Goal: Information Seeking & Learning: Learn about a topic

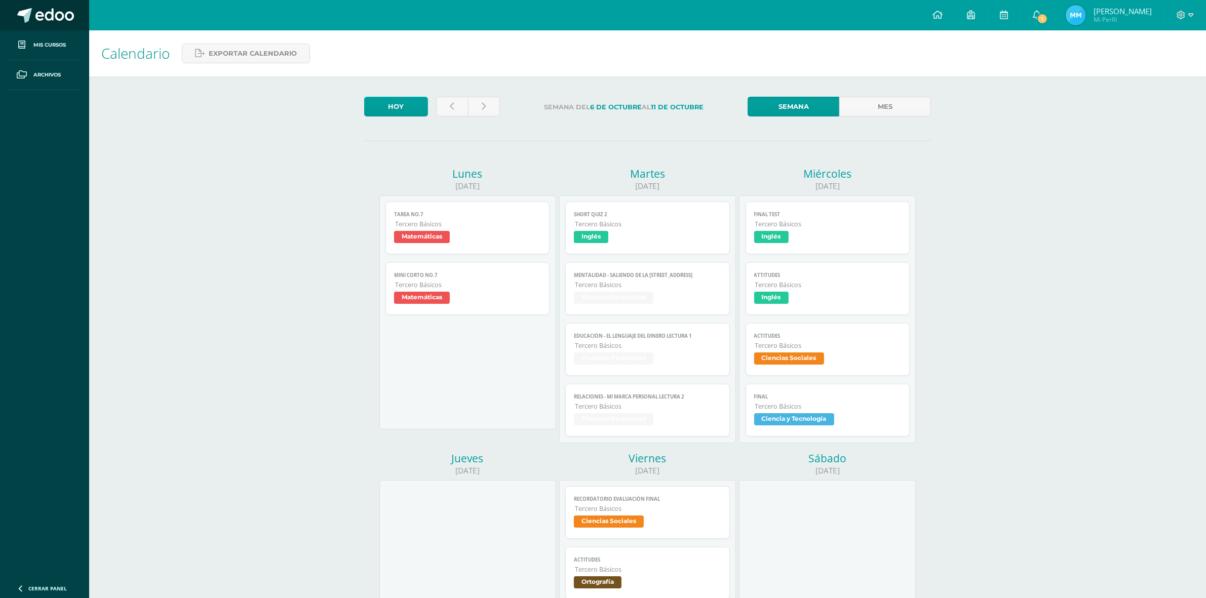
click at [55, 19] on span at bounding box center [54, 15] width 38 height 15
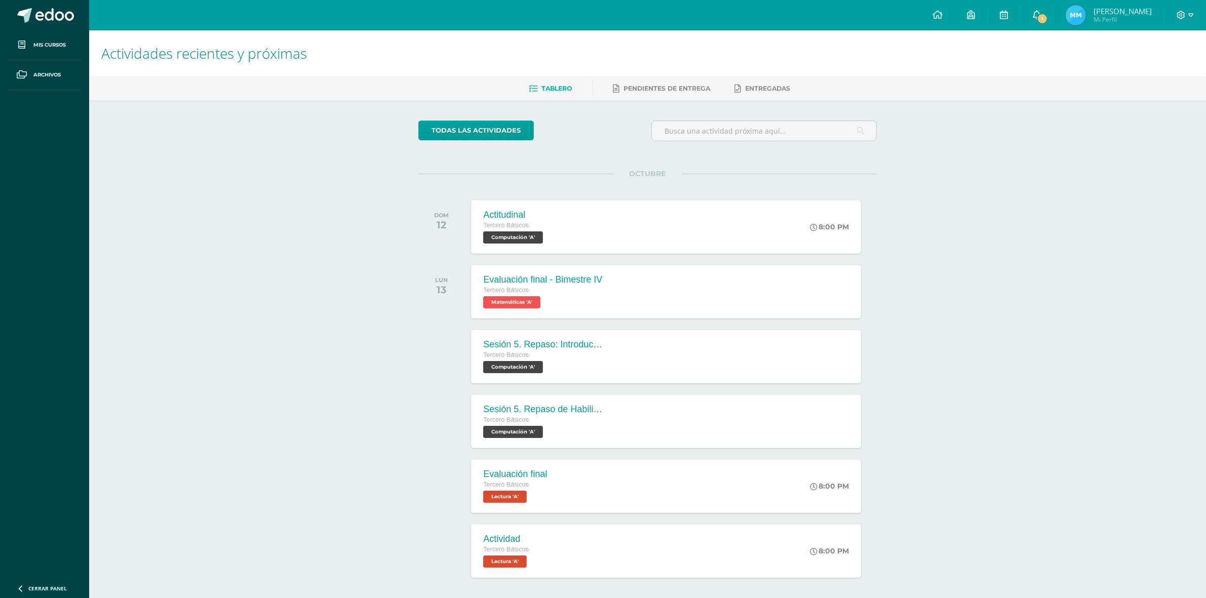
click at [1036, 14] on icon at bounding box center [1037, 14] width 8 height 9
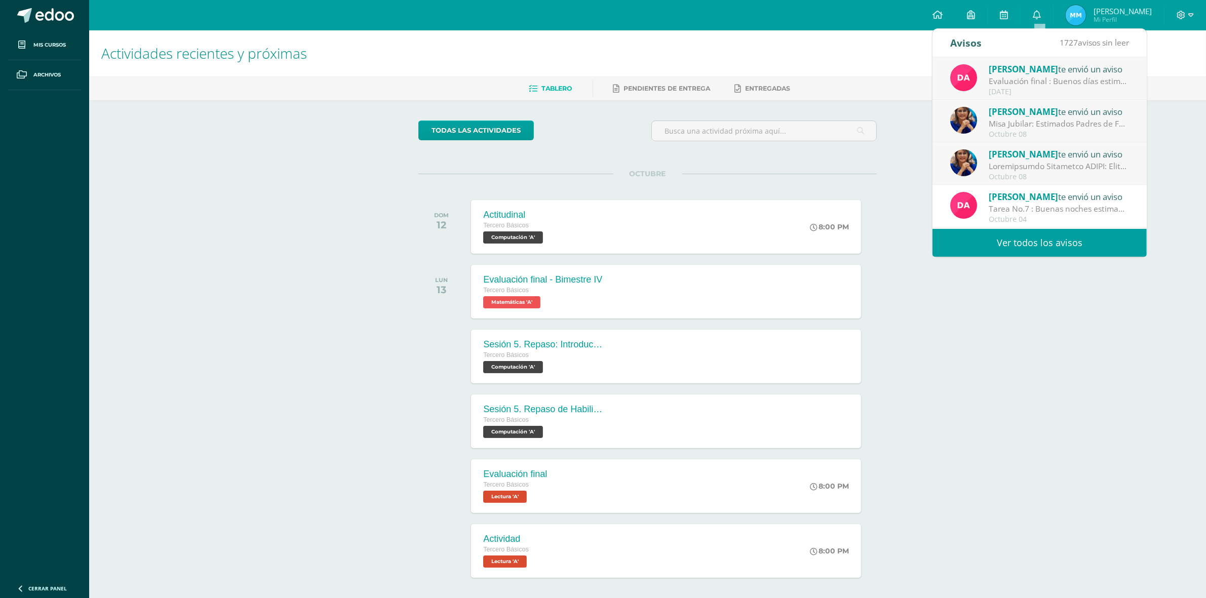
click at [1002, 85] on div "Evaluación final : Buenos días estimados estudiantes, un gusto en saludarlos. L…" at bounding box center [1059, 81] width 141 height 12
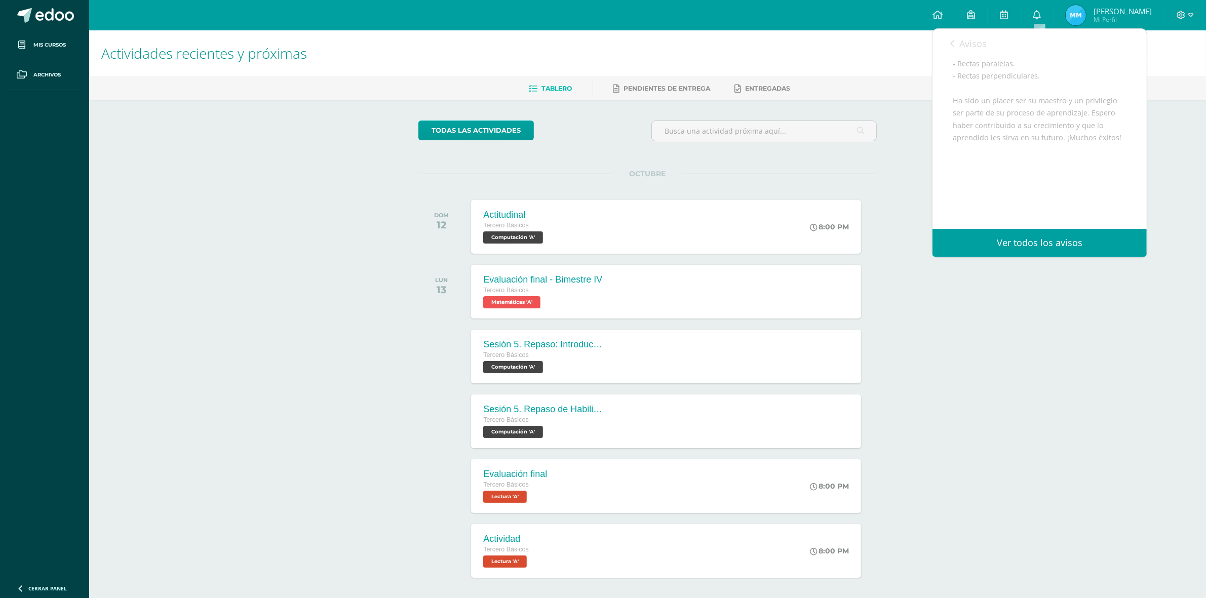
scroll to position [292, 0]
click at [608, 278] on div "Evaluación final - Bimestre IV Tercero Básicos Matemáticas 'A'" at bounding box center [542, 291] width 145 height 54
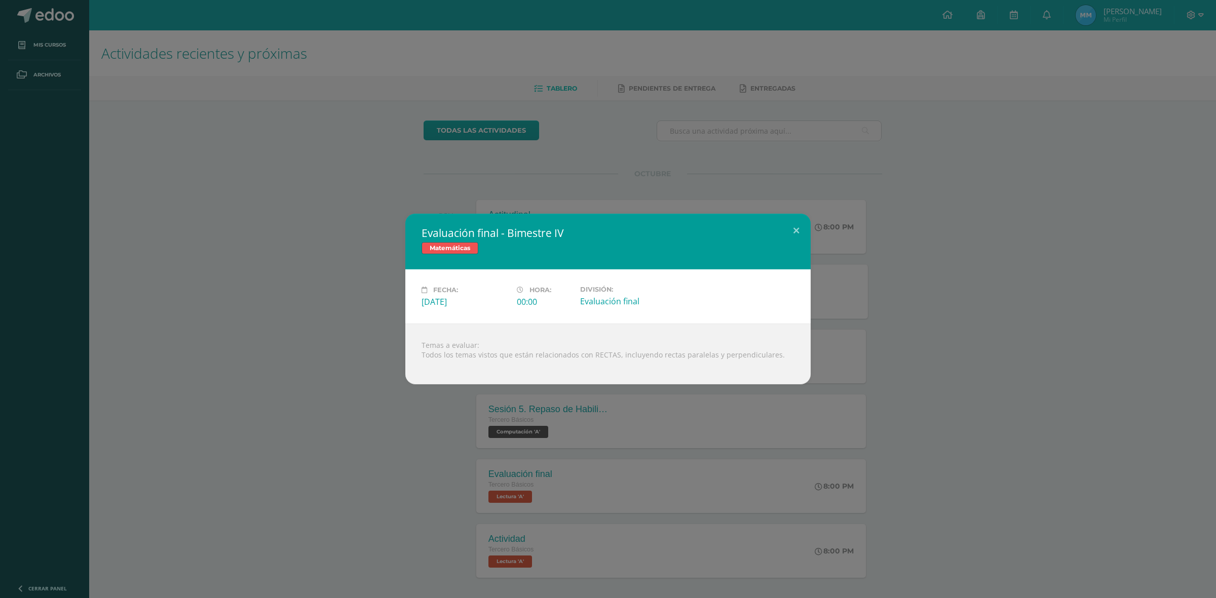
click at [777, 230] on h2 "Evaluación final - Bimestre IV" at bounding box center [607, 233] width 373 height 14
click at [849, 229] on div "Evaluación final - Bimestre IV Matemáticas Fecha: Lunes 13 de Octubre Hora: 00:…" at bounding box center [607, 299] width 1207 height 171
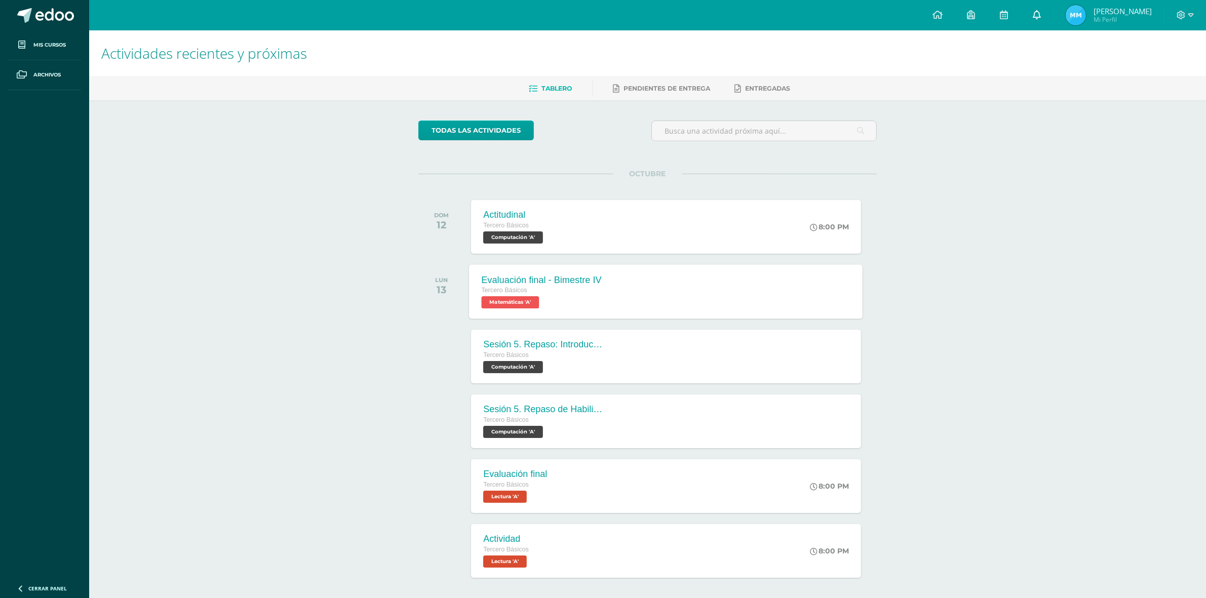
click at [1050, 9] on link "0" at bounding box center [1037, 15] width 32 height 30
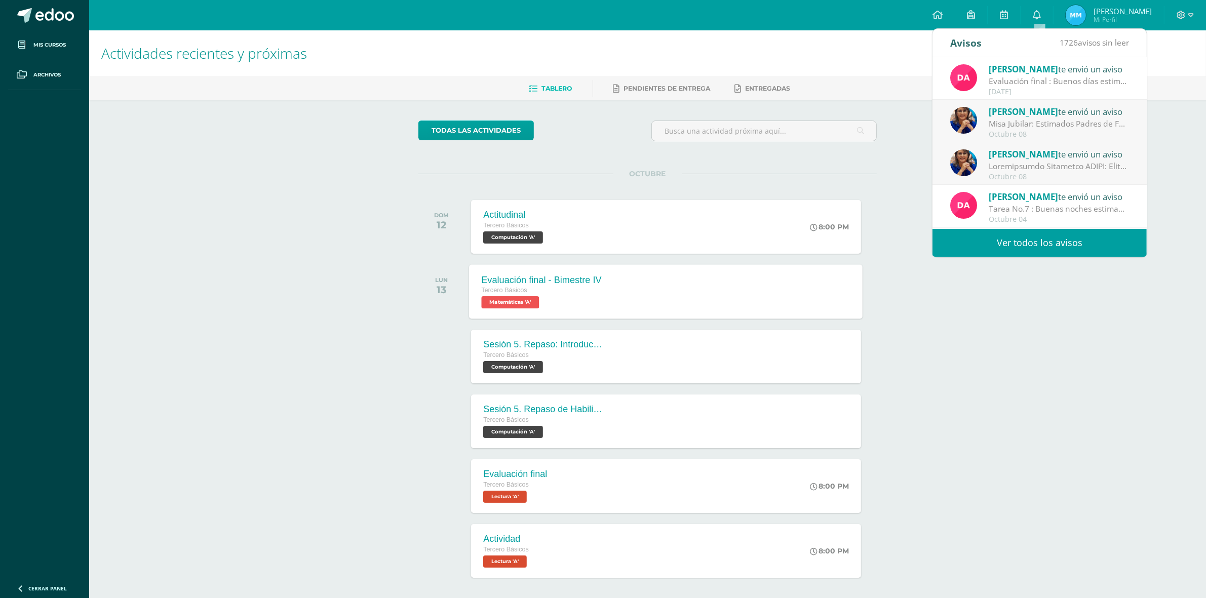
click at [1051, 69] on span "[PERSON_NAME]" at bounding box center [1023, 69] width 69 height 12
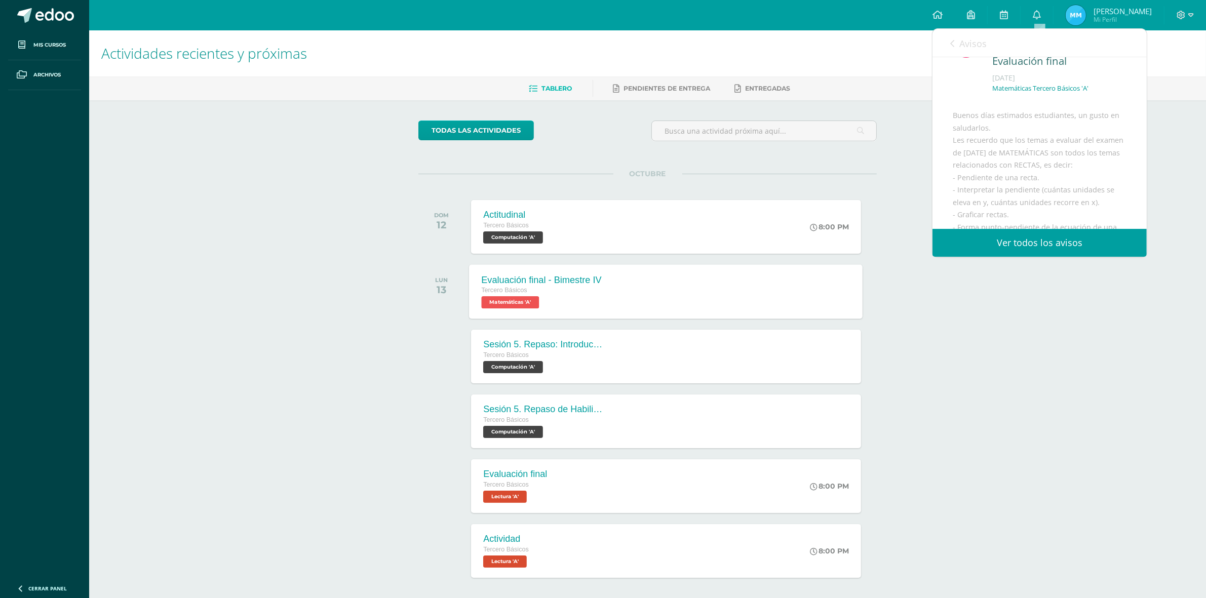
scroll to position [102, 0]
drag, startPoint x: 951, startPoint y: 168, endPoint x: 1037, endPoint y: 170, distance: 85.6
click at [1037, 170] on div "Daniel Maldonado te envió un aviso: Evaluación final Octubre 12 Matemáticas Ter…" at bounding box center [1039, 179] width 214 height 449
click at [1033, 179] on div "Buenos días estimados estudiantes, un gusto en saludarlos. Les recuerdo que los…" at bounding box center [1040, 219] width 174 height 347
drag, startPoint x: 955, startPoint y: 181, endPoint x: 1086, endPoint y: 198, distance: 132.2
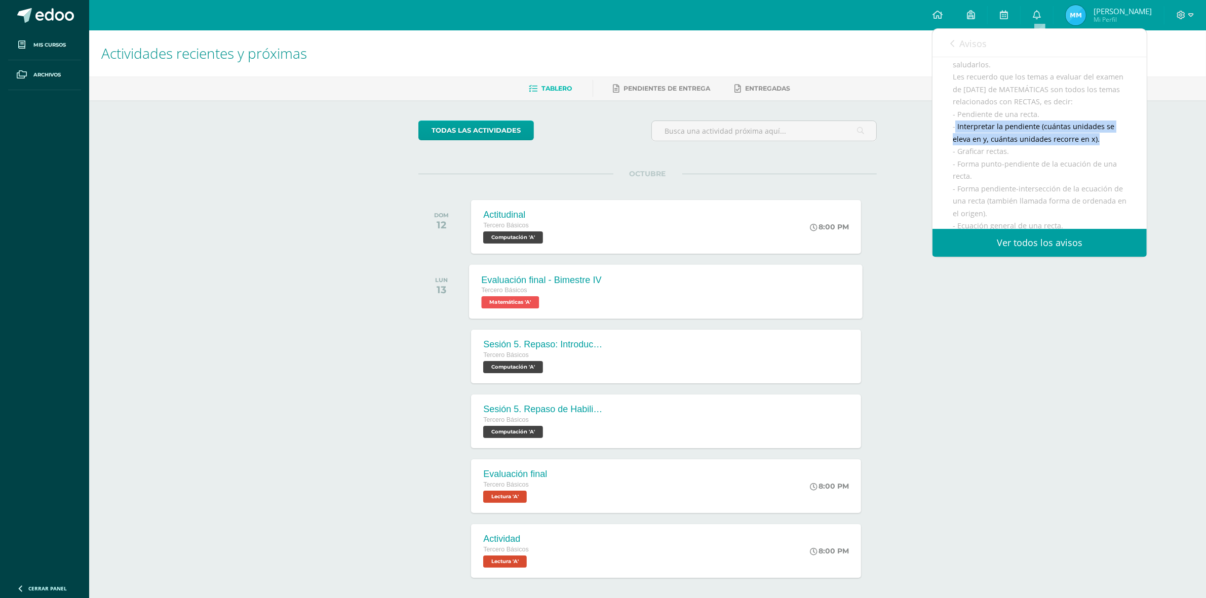
click at [1102, 197] on div "Buenos días estimados estudiantes, un gusto en saludarlos. Les recuerdo que los…" at bounding box center [1040, 219] width 174 height 347
copy div "Interpretar la pendiente (cuántas unidades se eleva en y, cuántas unidades reco…"
click at [1082, 330] on div "Actividades recientes y próximas Tablero Pendientes de entrega Entregadas todas…" at bounding box center [647, 335] width 1117 height 611
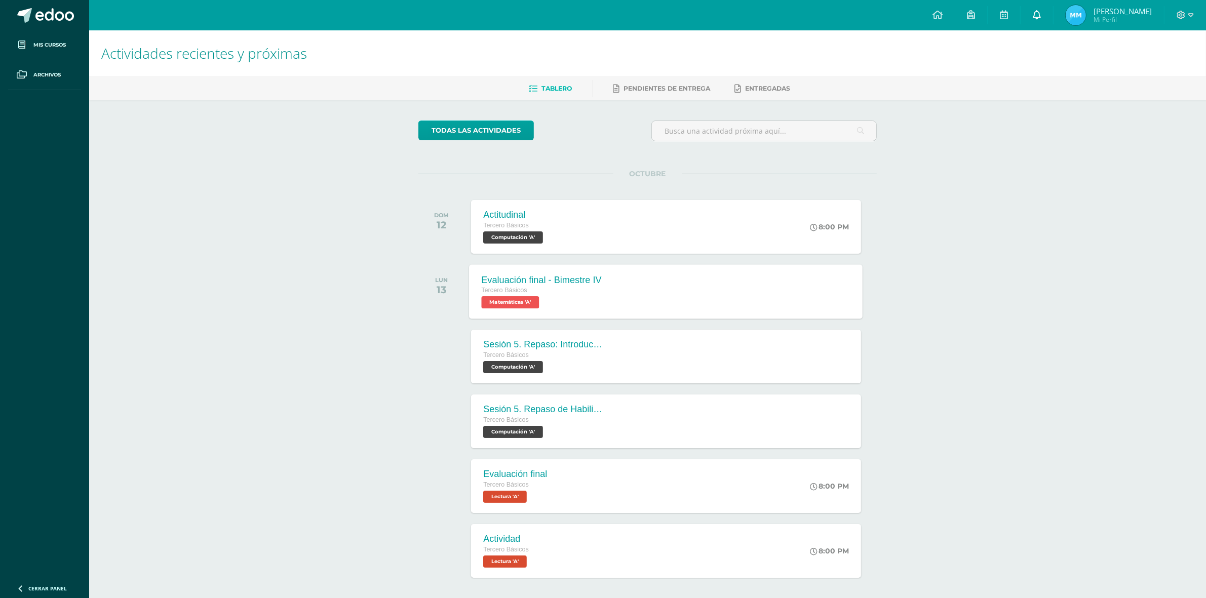
click at [1028, 12] on link "0" at bounding box center [1037, 15] width 32 height 30
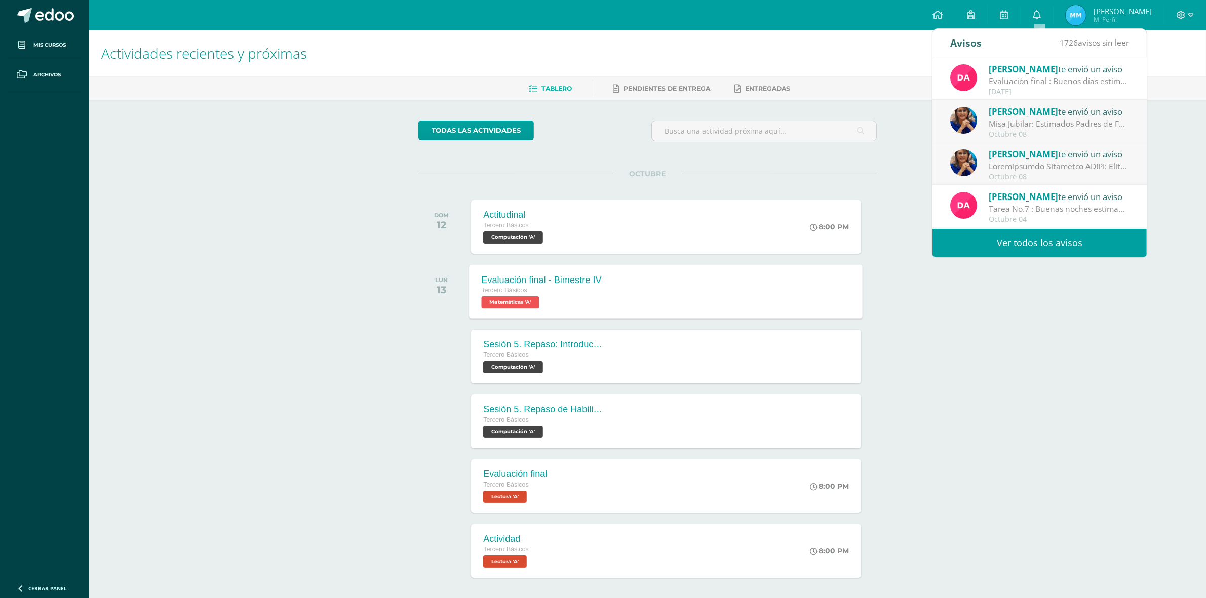
click at [999, 66] on span "[PERSON_NAME]" at bounding box center [1023, 69] width 69 height 12
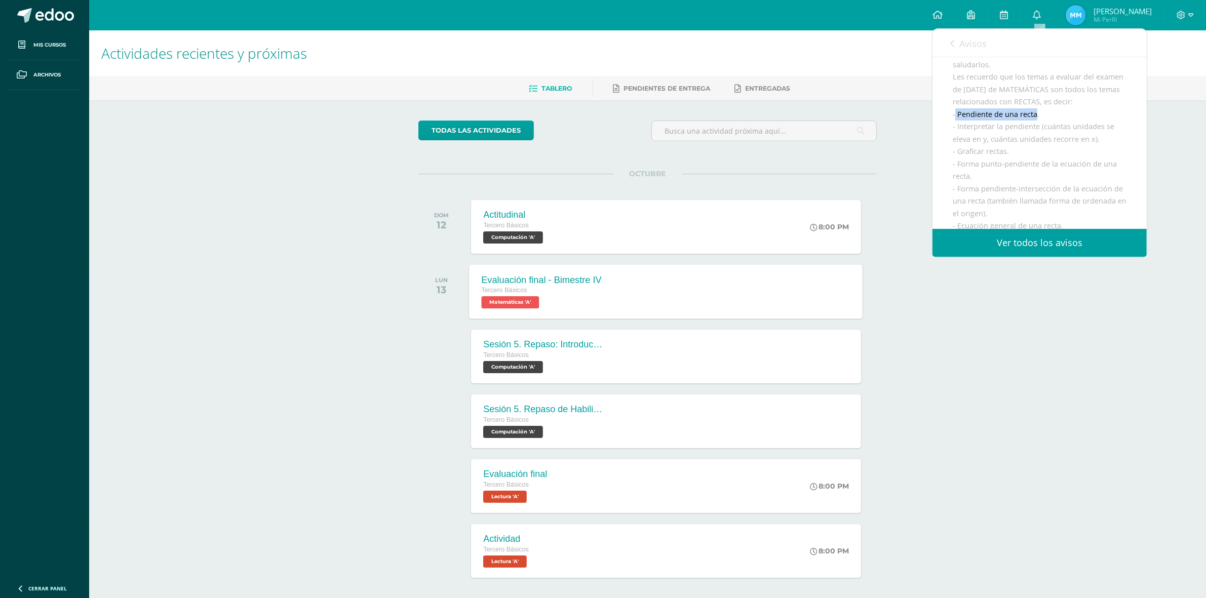
drag, startPoint x: 955, startPoint y: 170, endPoint x: 1034, endPoint y: 173, distance: 79.1
click at [1034, 173] on div "Buenos días estimados estudiantes, un gusto en saludarlos. Les recuerdo que los…" at bounding box center [1040, 219] width 174 height 347
copy div "Pendiente de una recta"
drag, startPoint x: 956, startPoint y: 153, endPoint x: 977, endPoint y: 164, distance: 23.1
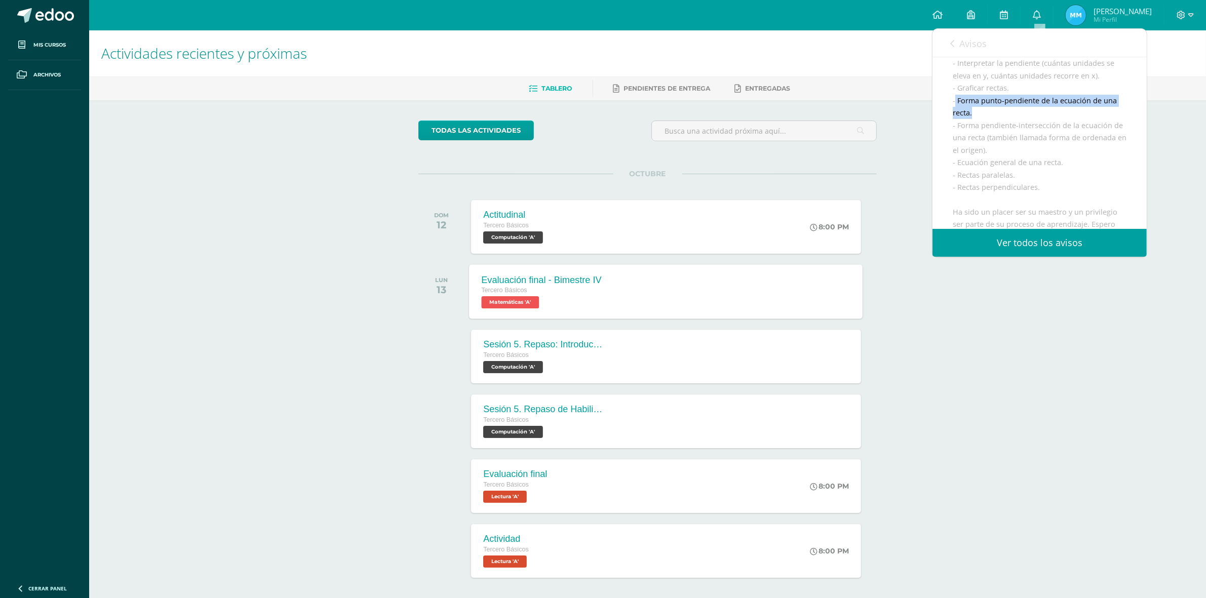
click at [977, 164] on div "Buenos días estimados estudiantes, un gusto en saludarlos. Les recuerdo que los…" at bounding box center [1040, 156] width 174 height 347
copy div "Forma punto-pendiente de la ecuación de una recta."
click at [963, 153] on div "Buenos días estimados estudiantes, un gusto en saludarlos. Les recuerdo que los…" at bounding box center [1040, 92] width 174 height 347
drag, startPoint x: 954, startPoint y: 110, endPoint x: 1133, endPoint y: 117, distance: 179.4
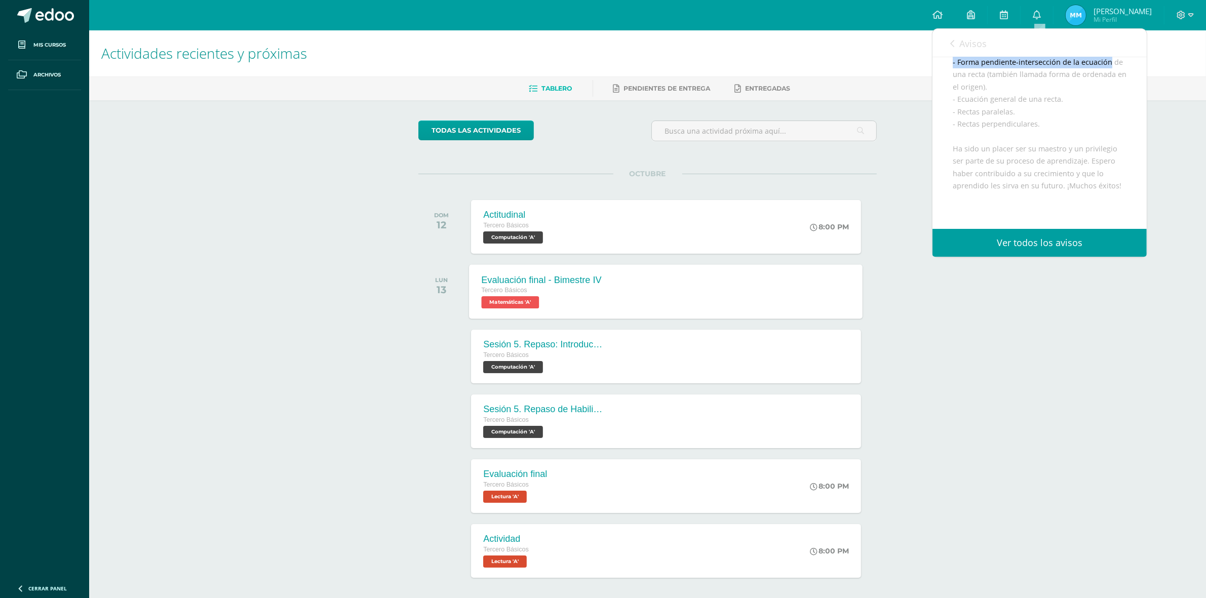
click at [1133, 117] on div "Daniel Maldonado te envió un aviso: Evaluación final Octubre 12 Matemáticas Ter…" at bounding box center [1039, 52] width 214 height 449
copy div "- Forma pendiente-intersección de la ecuación"
click at [1004, 171] on div "Buenos días estimados estudiantes, un gusto en saludarlos. Les recuerdo que los…" at bounding box center [1040, 92] width 174 height 347
drag, startPoint x: 958, startPoint y: 152, endPoint x: 1057, endPoint y: 152, distance: 99.3
click at [1058, 152] on div "Buenos días estimados estudiantes, un gusto en saludarlos. Les recuerdo que los…" at bounding box center [1040, 92] width 174 height 347
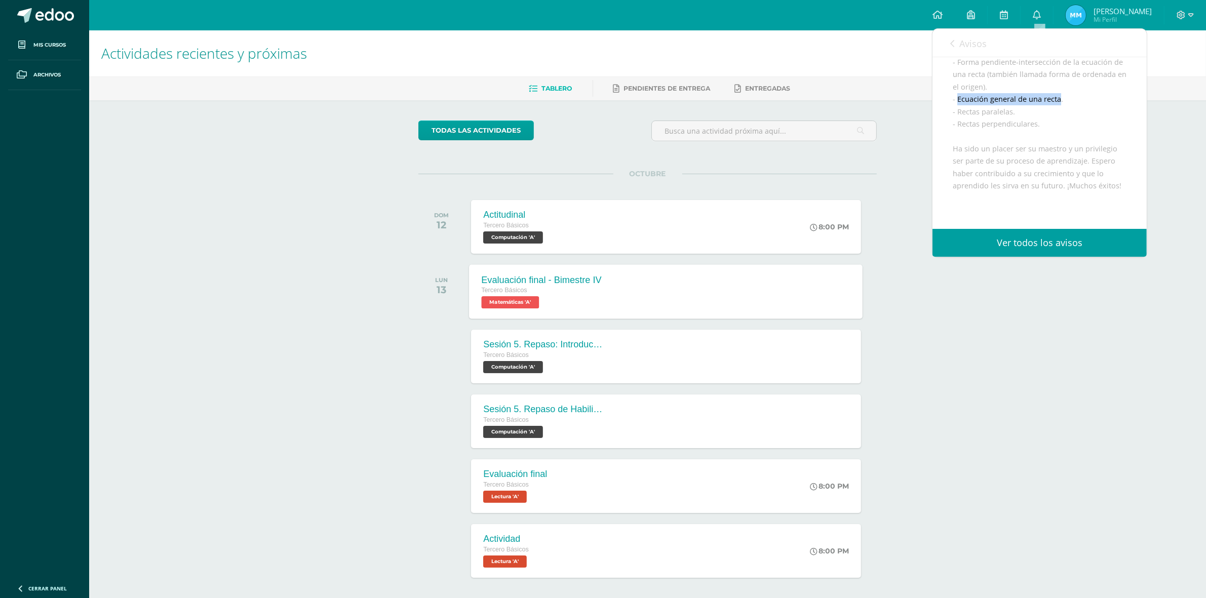
copy div "Ecuación general de una recta"
click at [984, 180] on div "Buenos días estimados estudiantes, un gusto en saludarlos. Les recuerdo que los…" at bounding box center [1040, 92] width 174 height 347
